Goal: Information Seeking & Learning: Learn about a topic

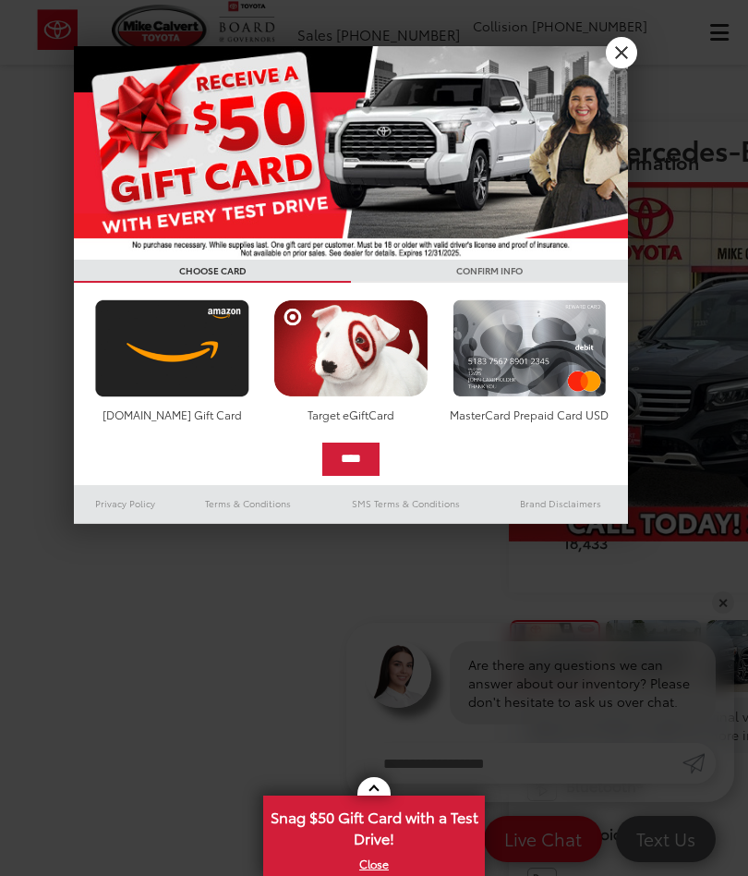
click at [642, 79] on div at bounding box center [374, 438] width 748 height 876
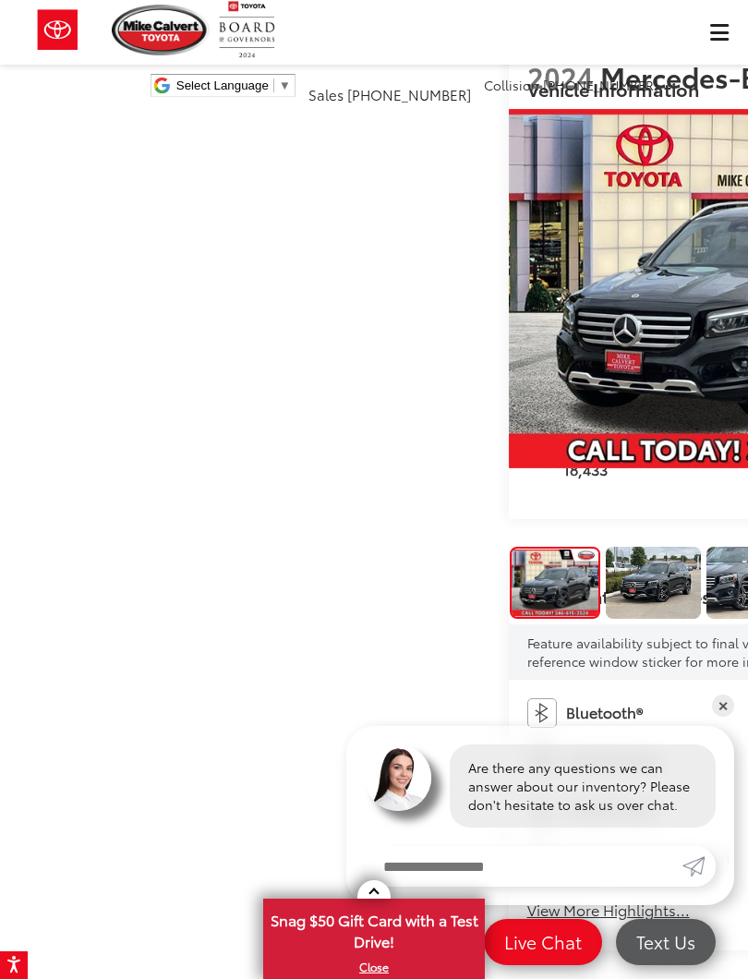
scroll to position [74, 0]
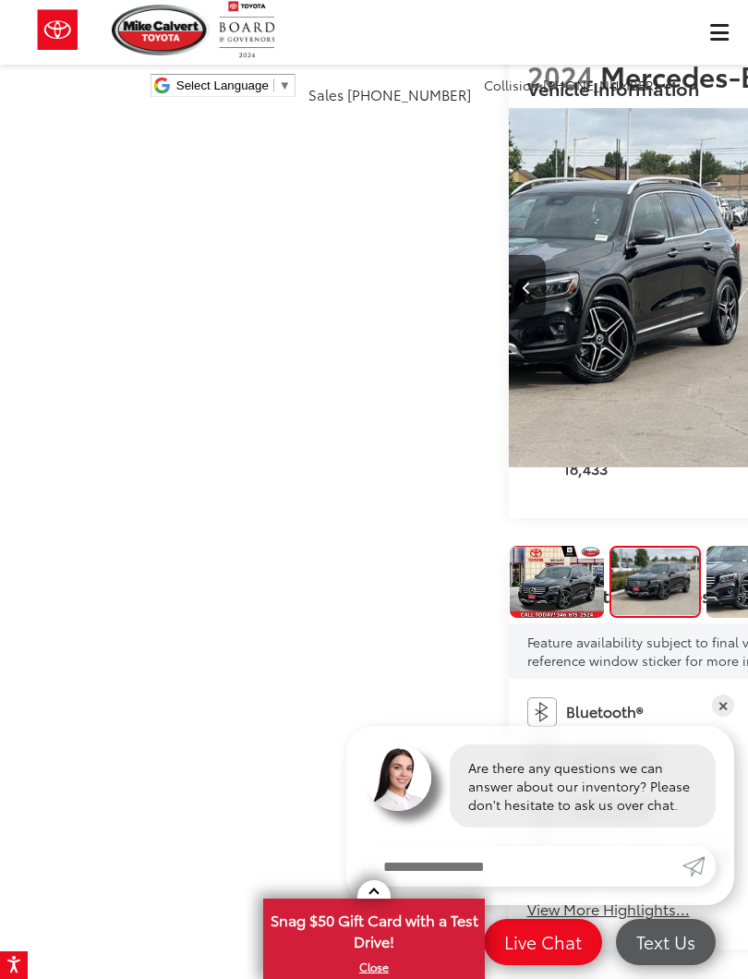
scroll to position [0, 748]
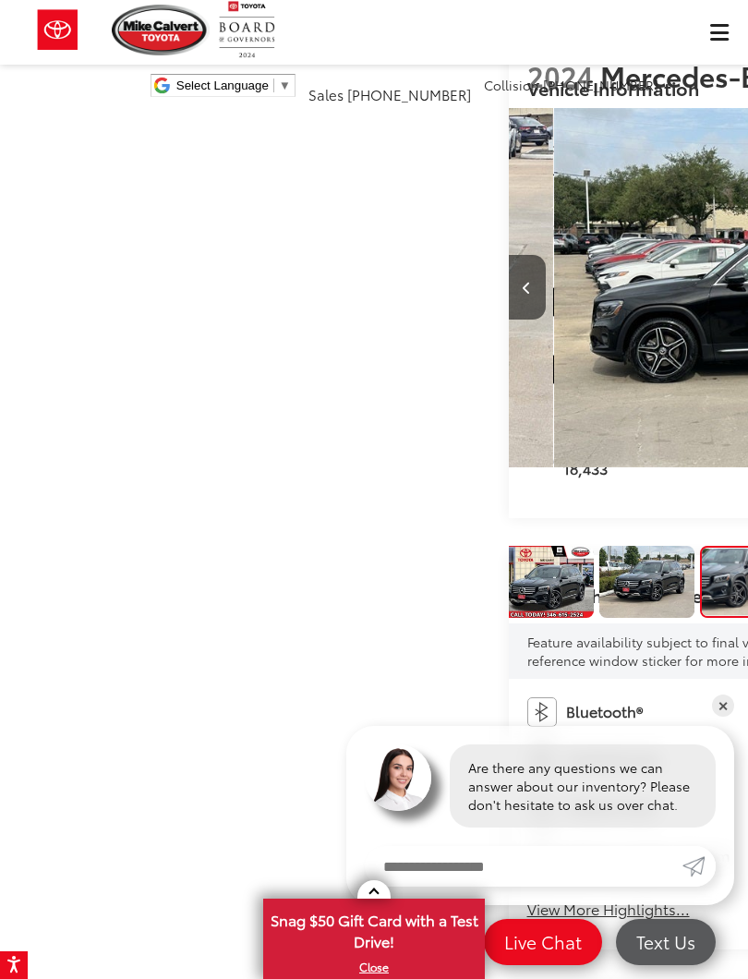
scroll to position [0, 1497]
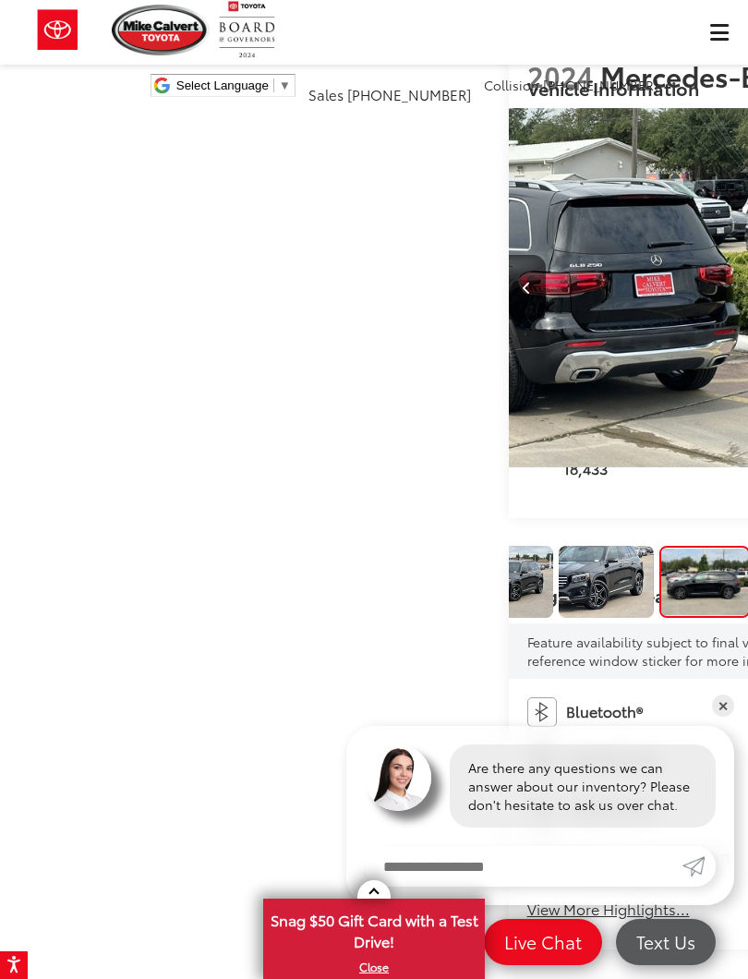
scroll to position [0, 2245]
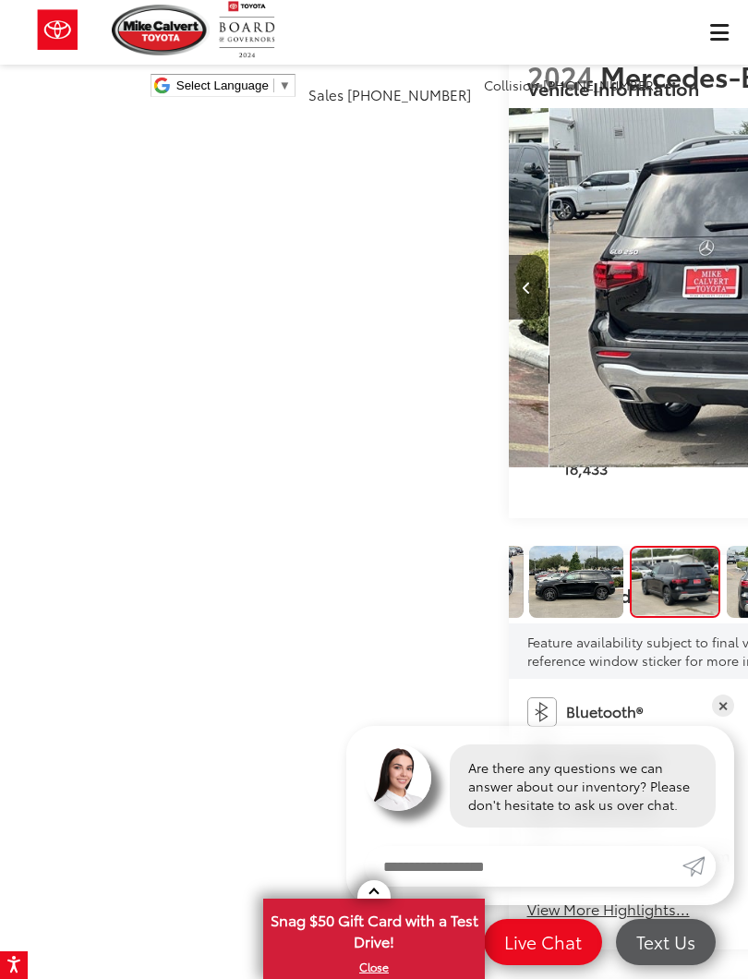
scroll to position [0, 2993]
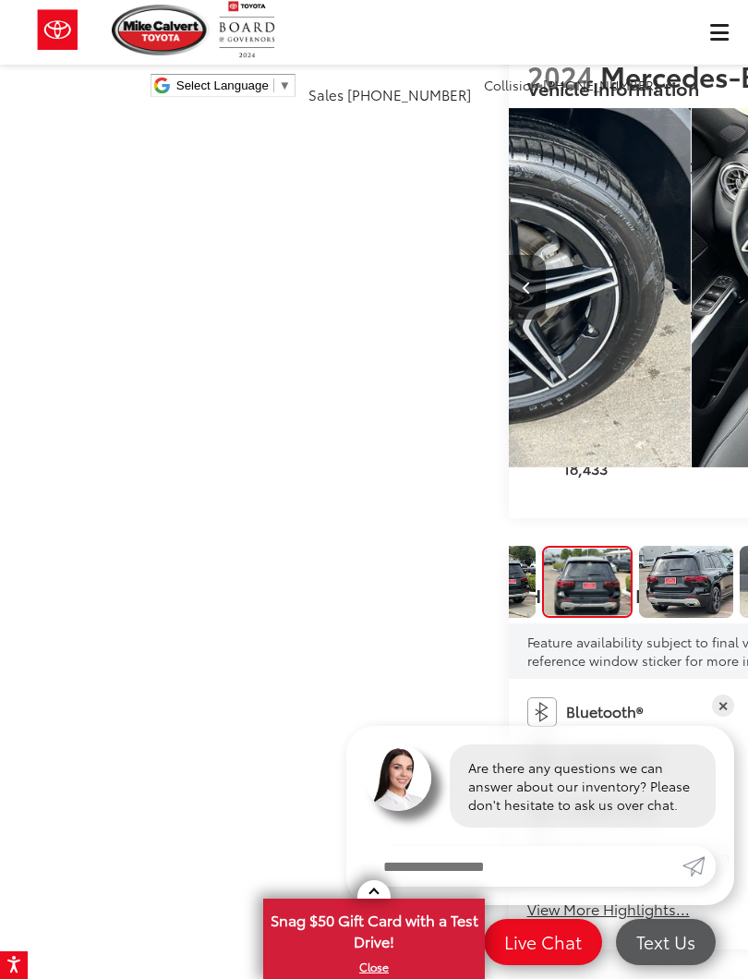
scroll to position [0, 3742]
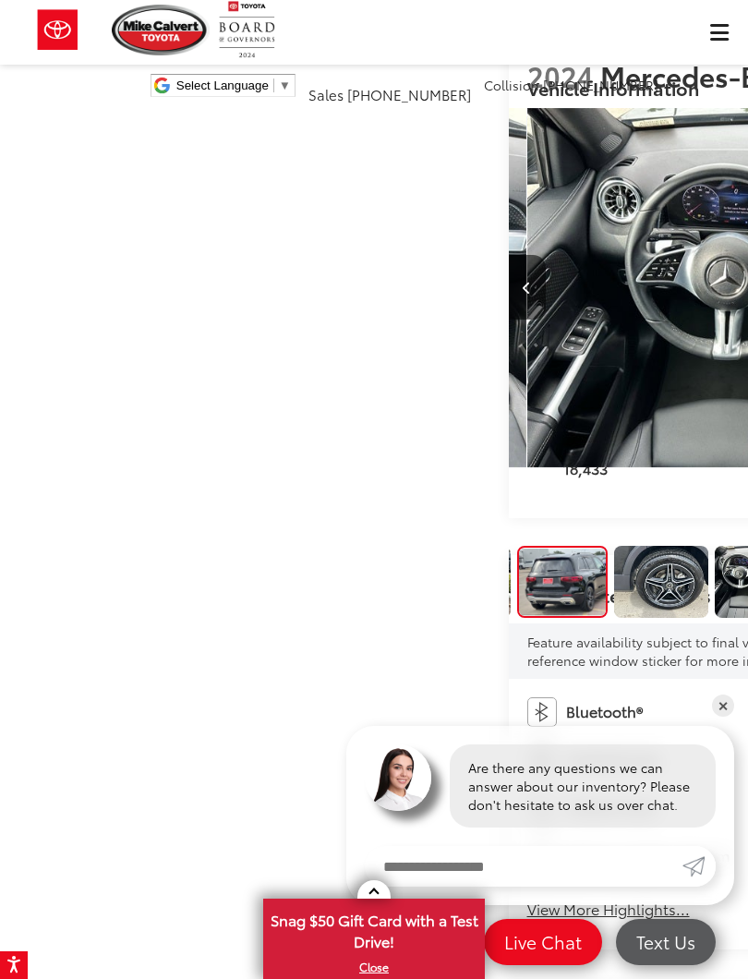
scroll to position [0, 640]
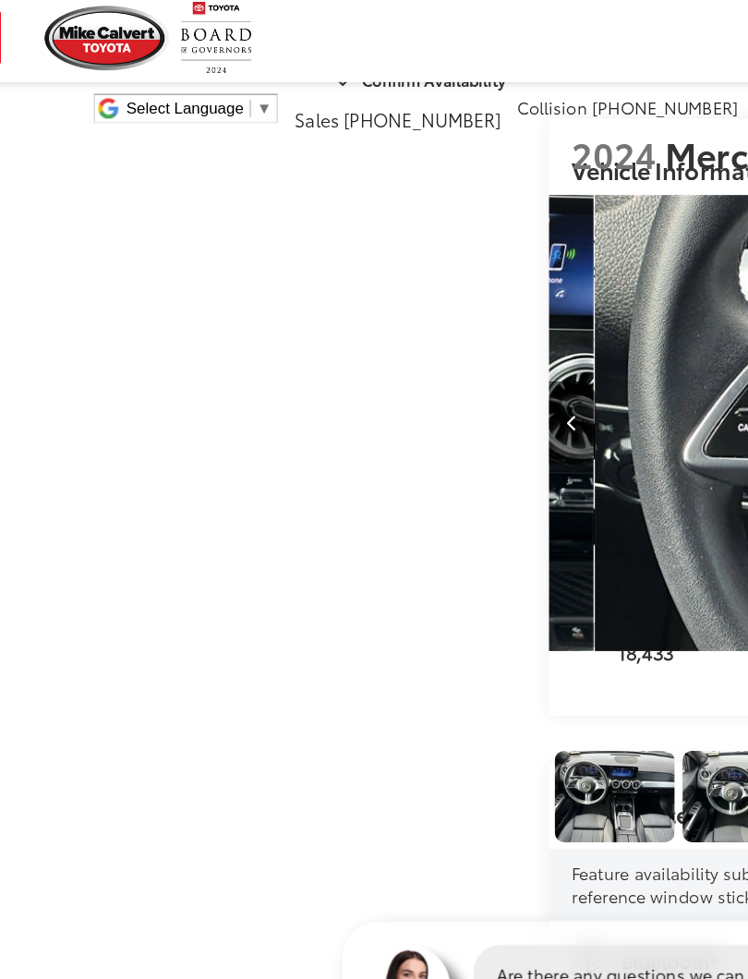
scroll to position [0, 0]
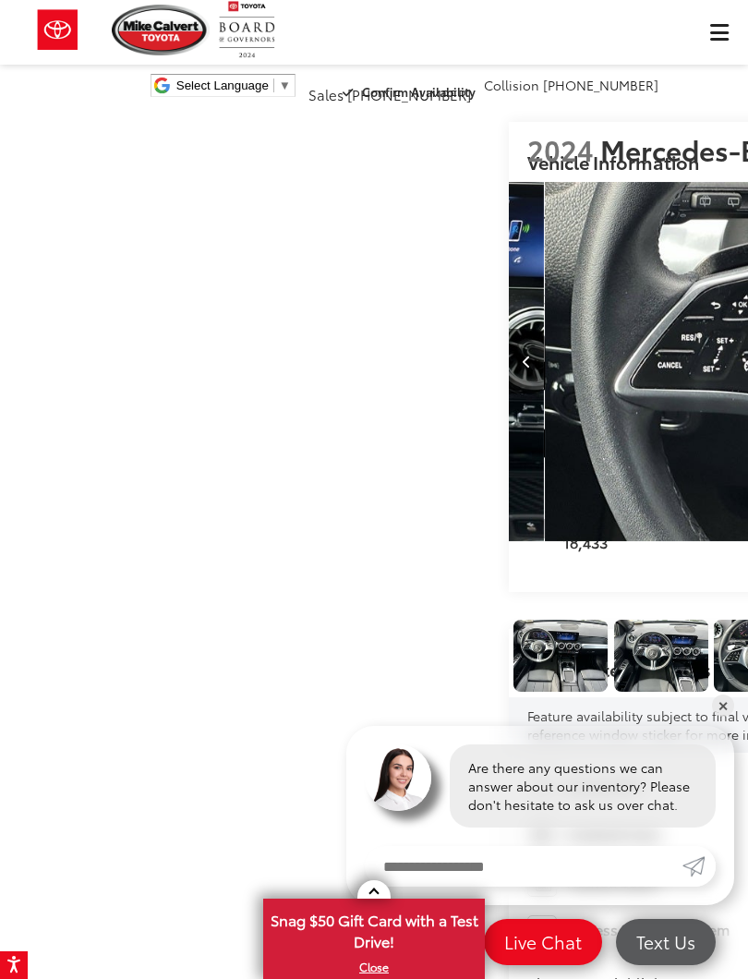
click at [521, 620] on img "Expand Photo 8" at bounding box center [561, 656] width 96 height 72
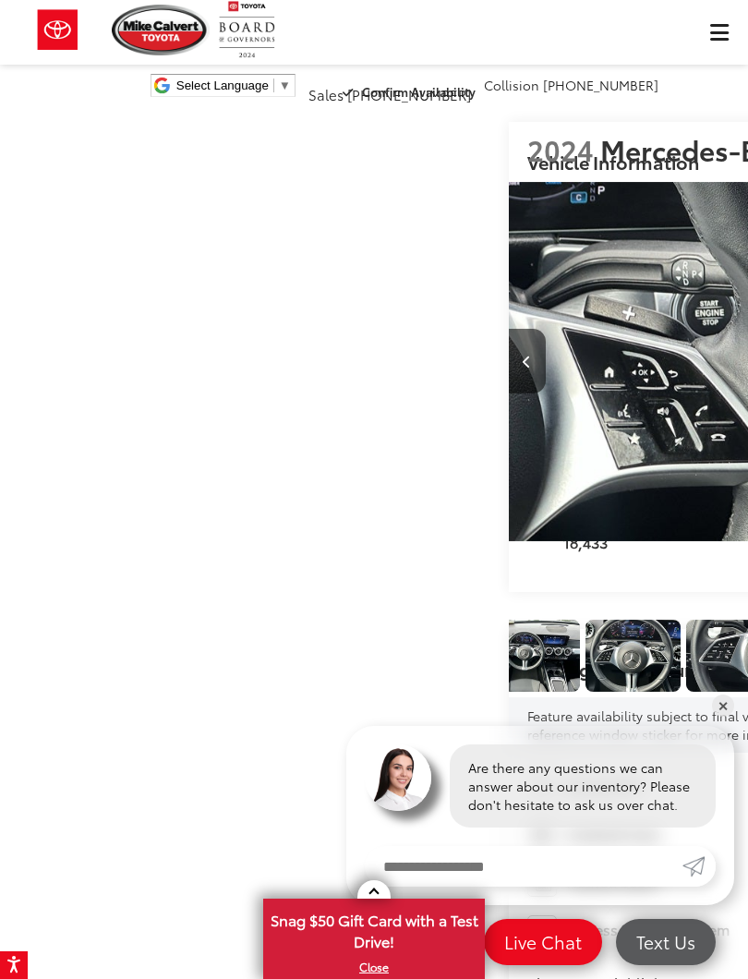
scroll to position [0, 5987]
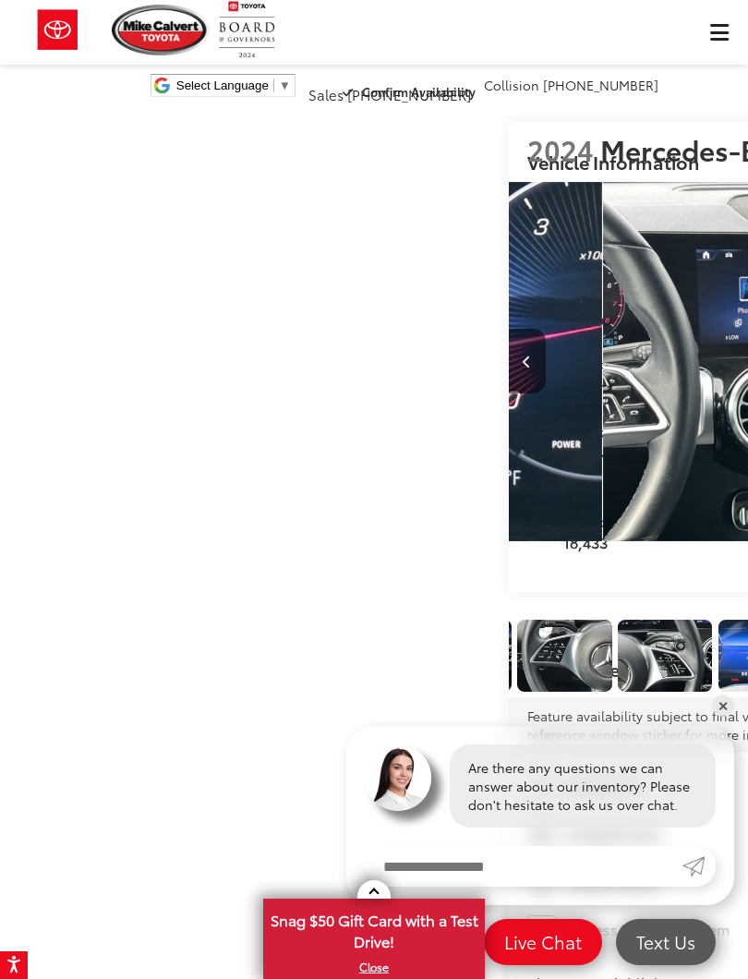
scroll to position [0, 6735]
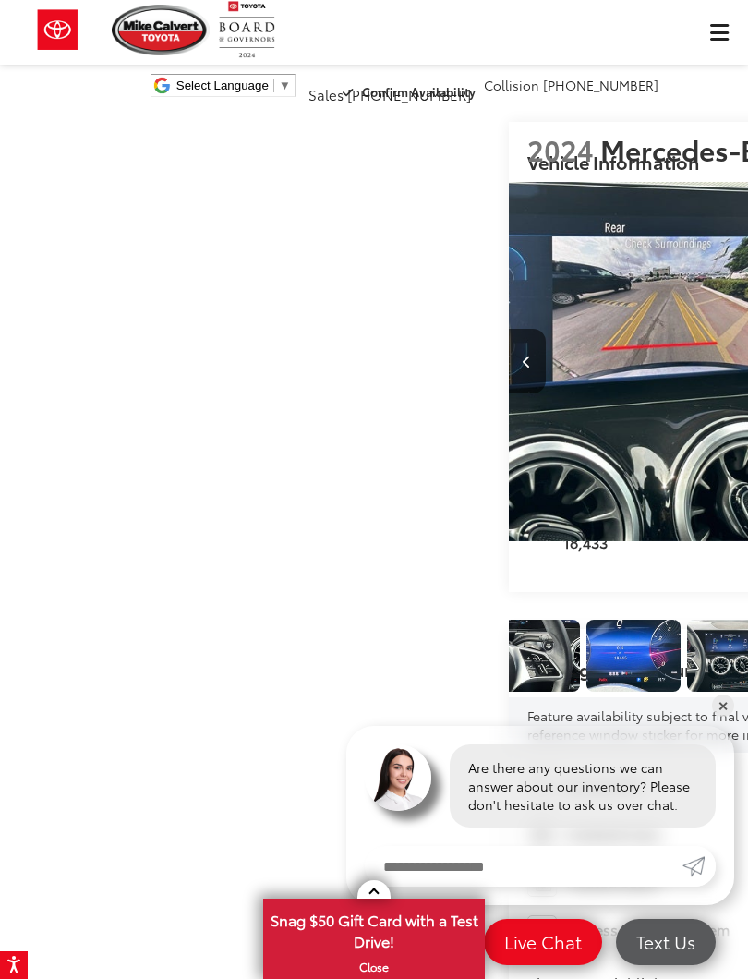
scroll to position [0, 7483]
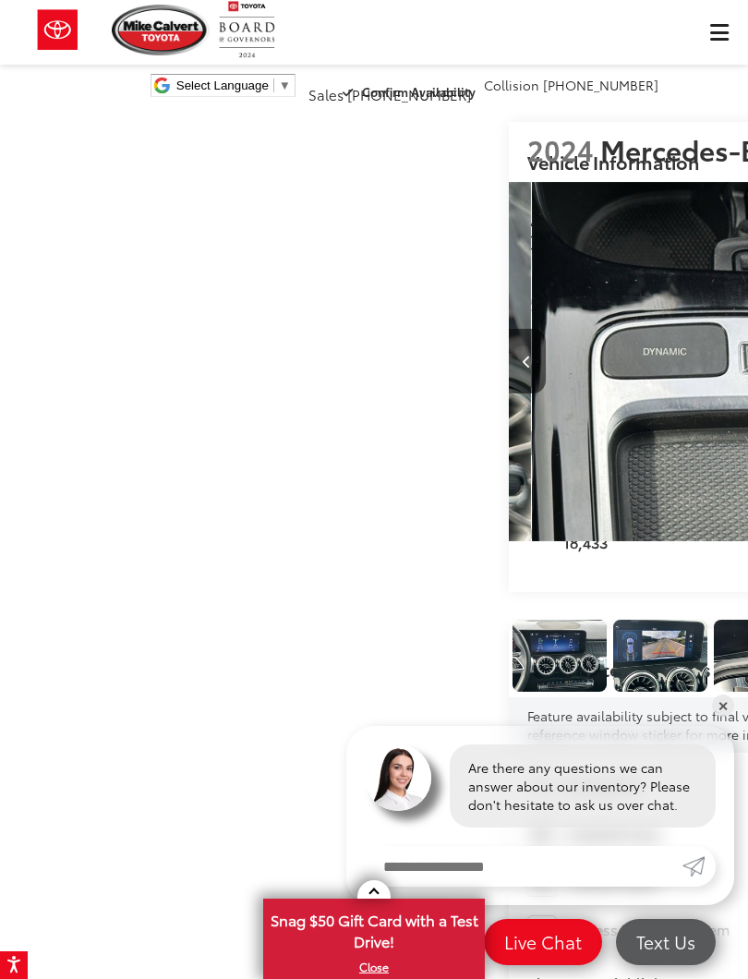
scroll to position [0, 8231]
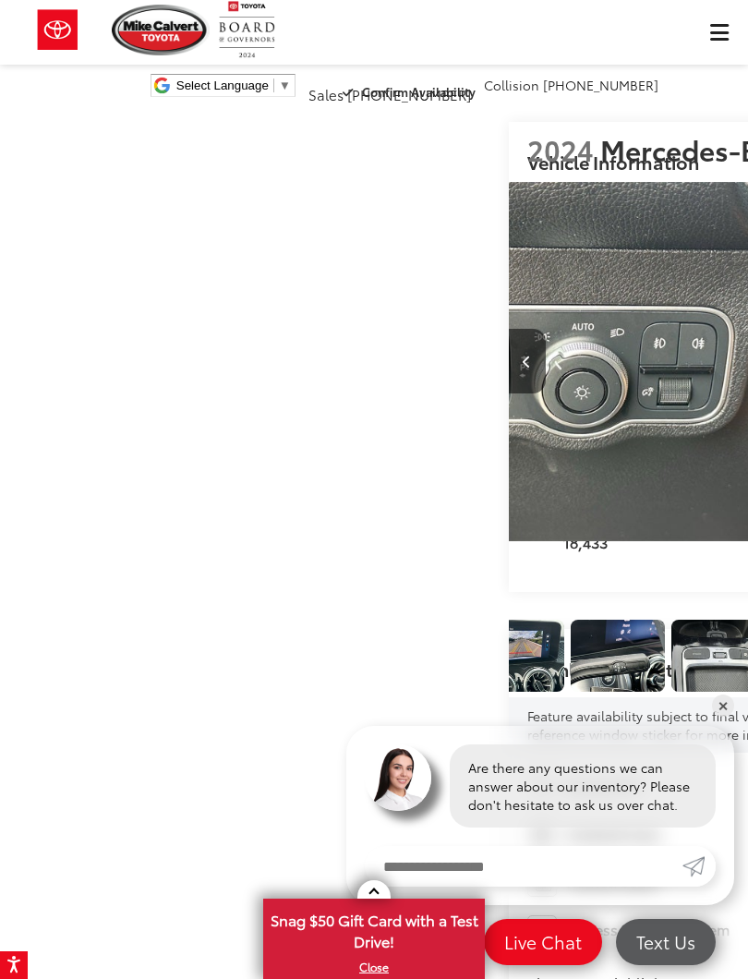
scroll to position [0, 8980]
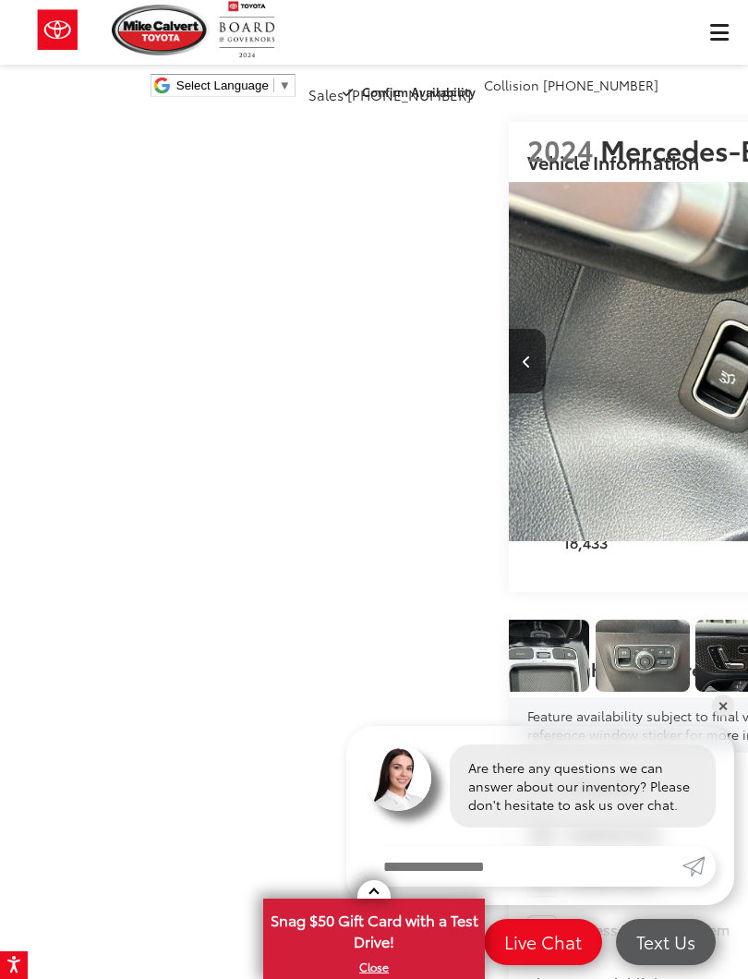
scroll to position [0, 9728]
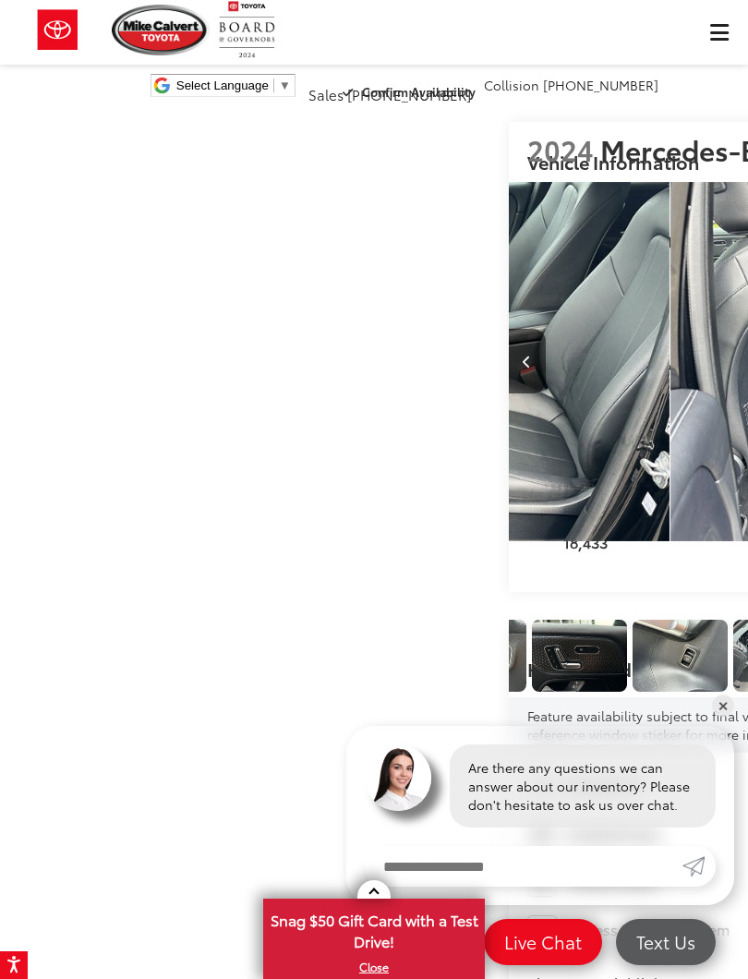
scroll to position [0, 10476]
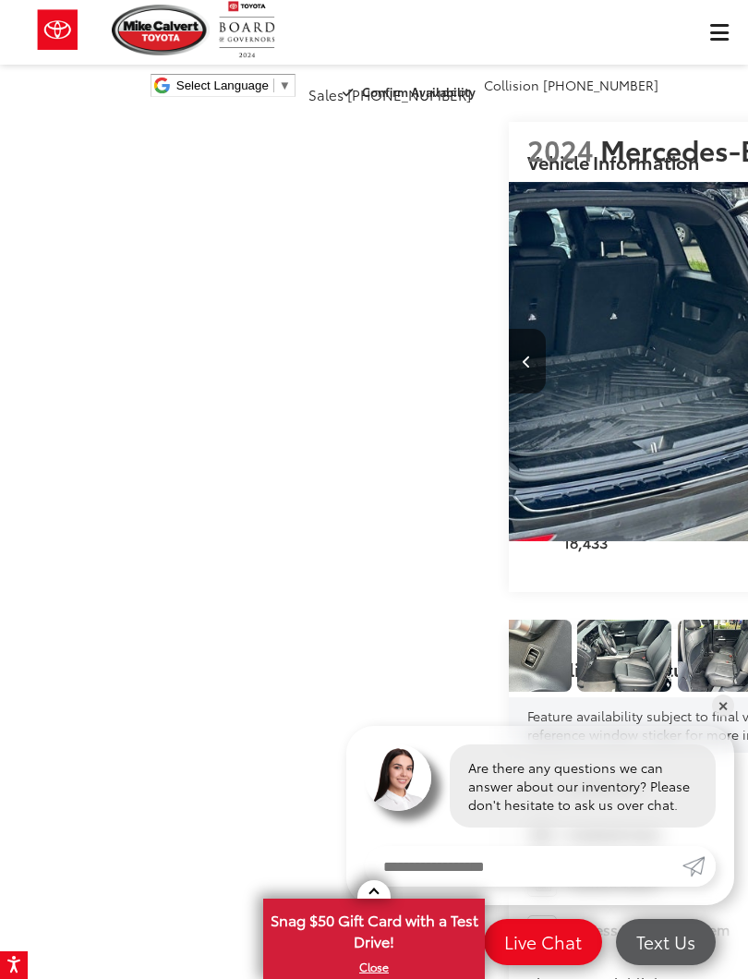
scroll to position [0, 0]
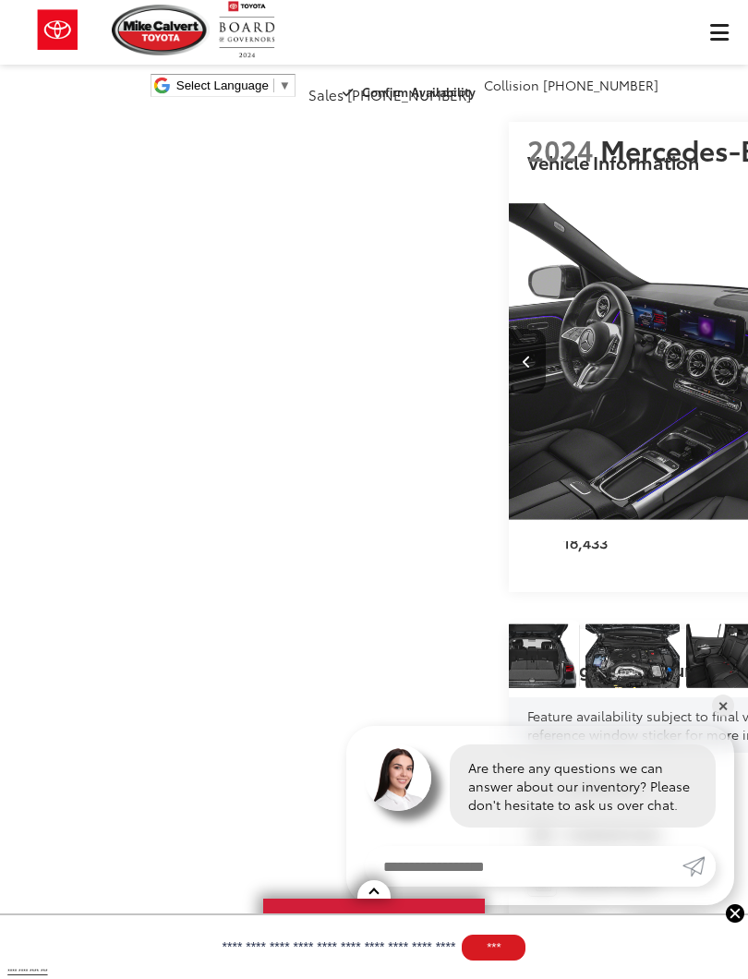
click at [523, 369] on icon "Previous image" at bounding box center [527, 362] width 8 height 13
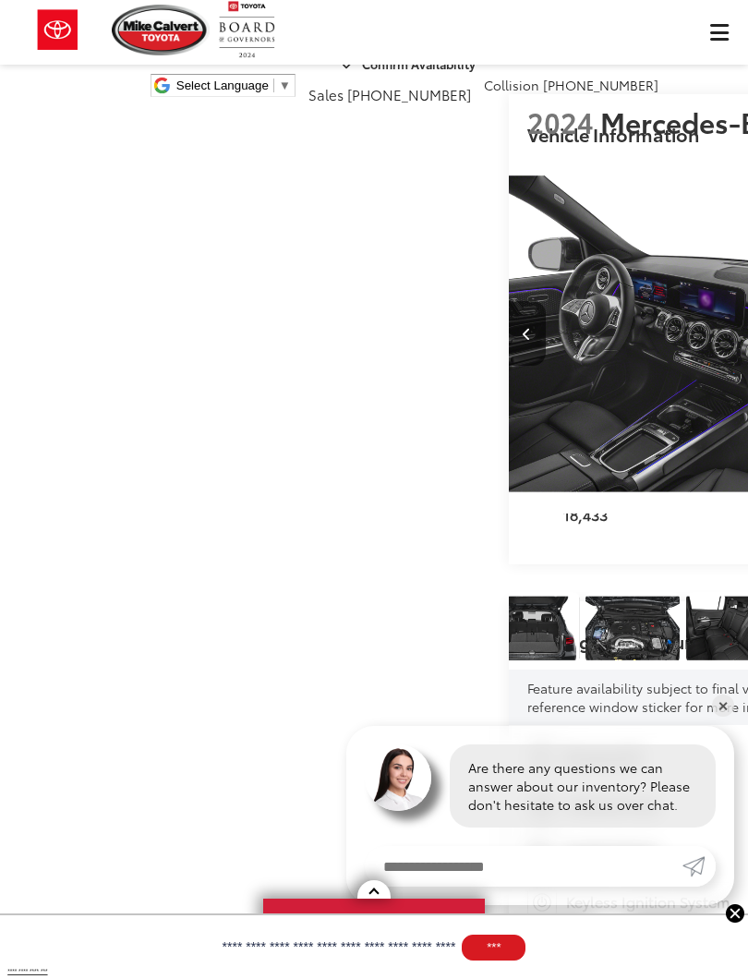
click at [509, 366] on button "Previous image" at bounding box center [527, 333] width 37 height 65
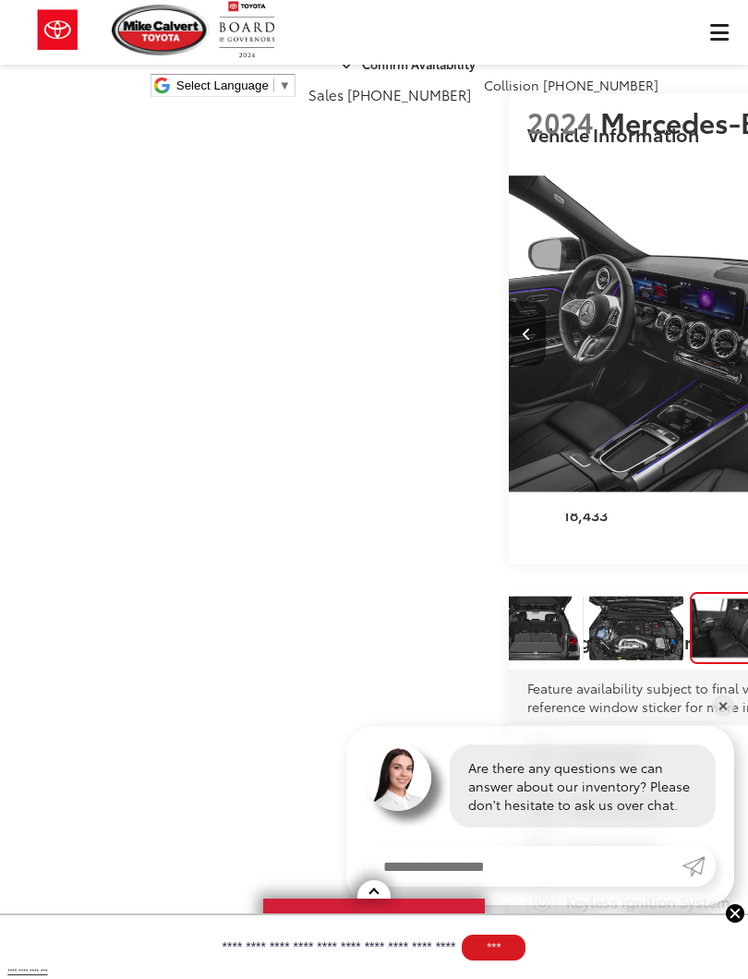
scroll to position [0, 29933]
click at [720, 703] on link "✕" at bounding box center [723, 706] width 22 height 22
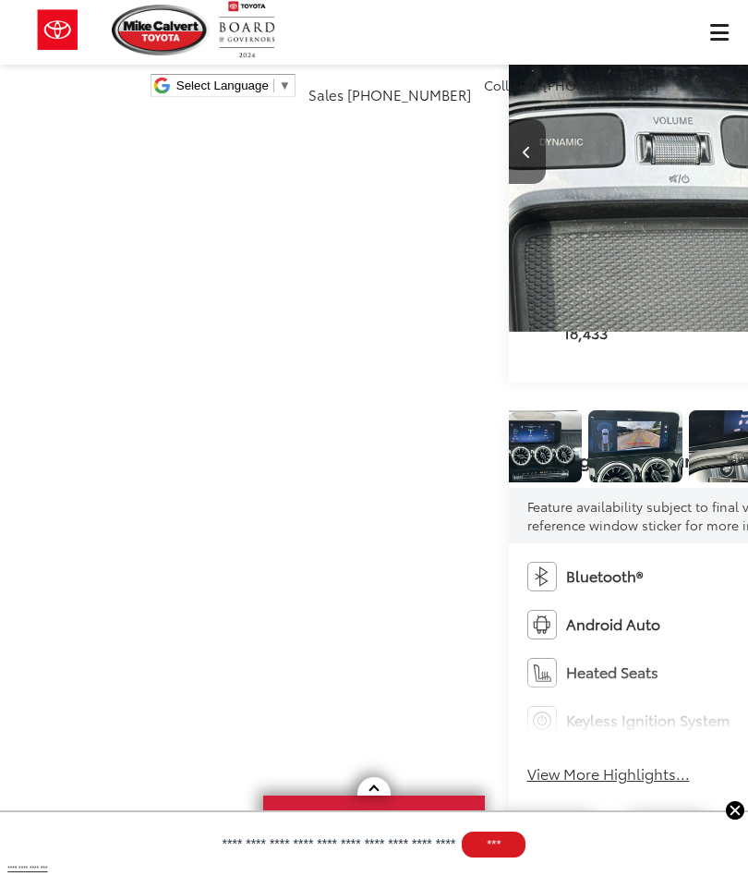
click at [54, 482] on img "Expand Photo 9" at bounding box center [35, 446] width 96 height 72
